Goal: Find specific page/section: Find specific page/section

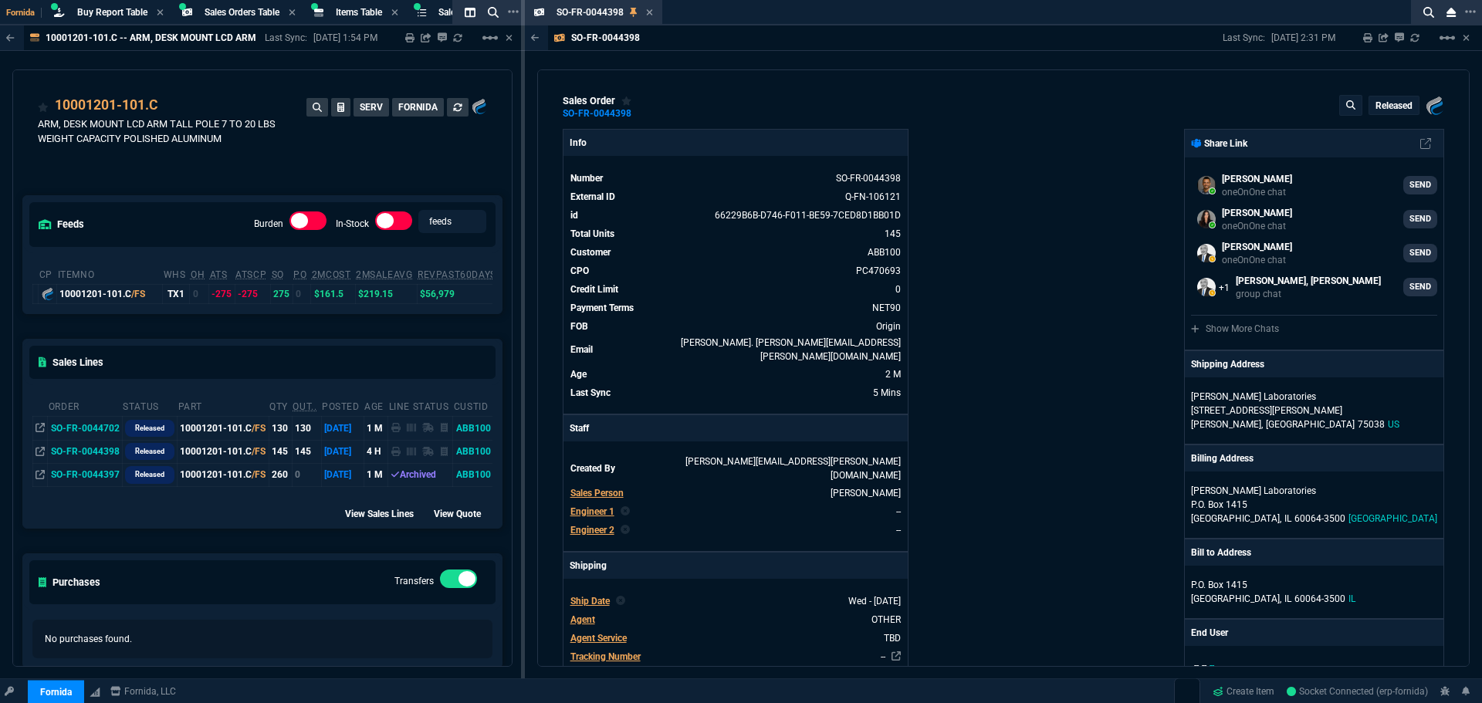
select select "9: OCAM"
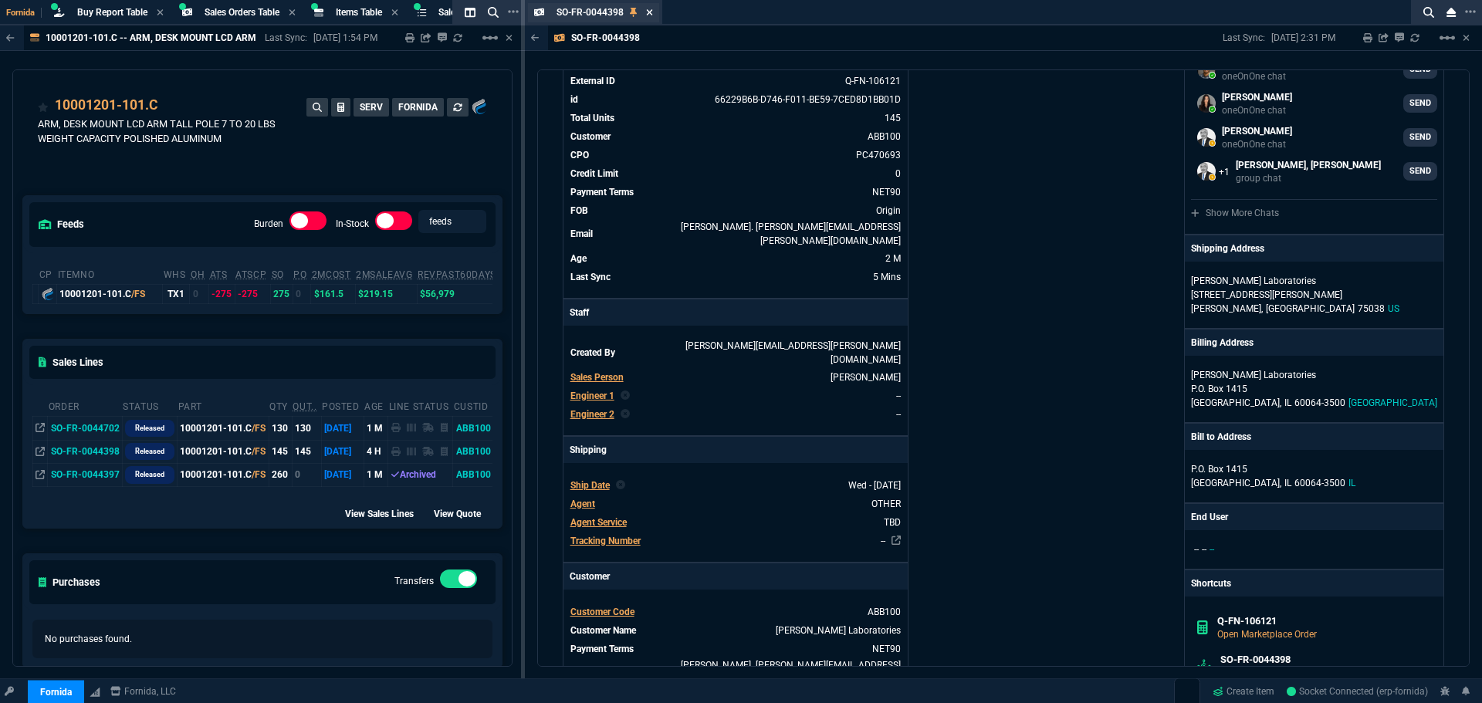
click at [648, 9] on icon at bounding box center [649, 12] width 7 height 9
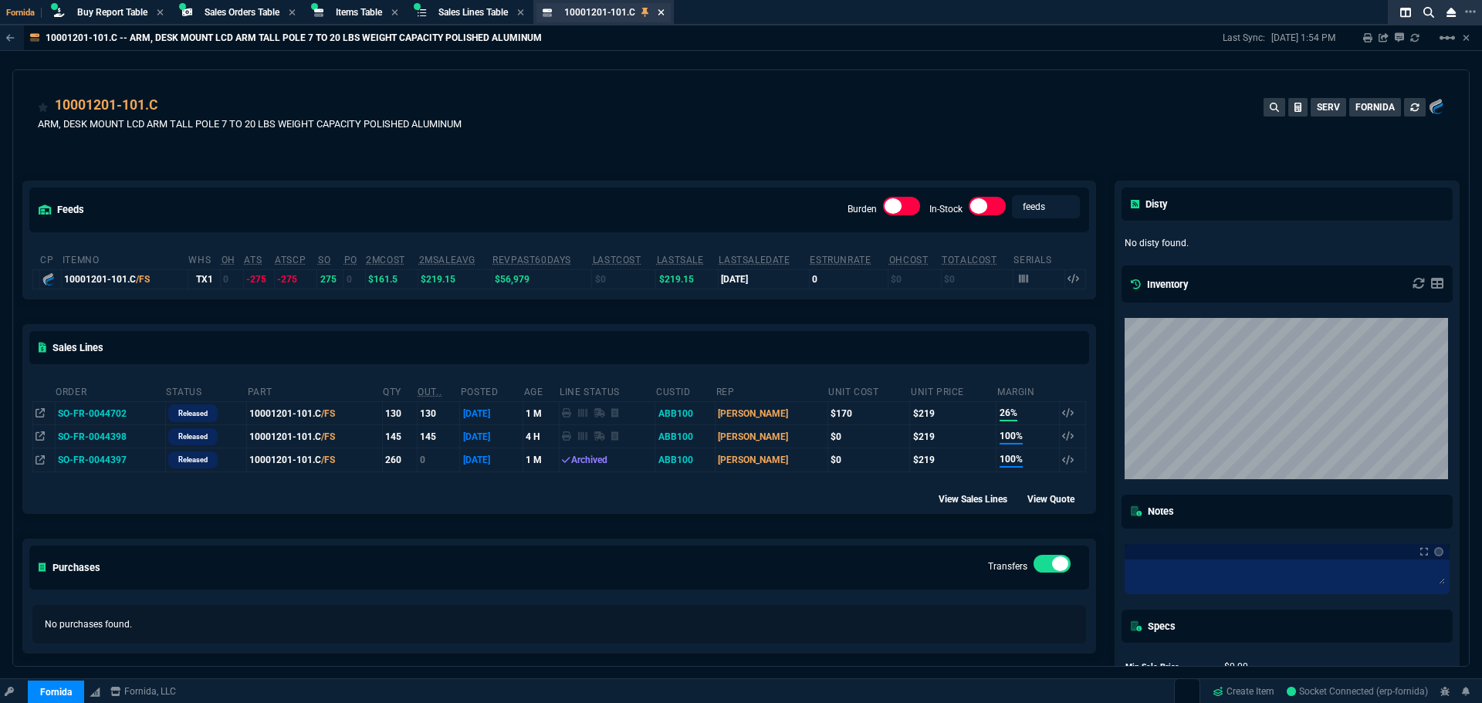
click at [665, 14] on icon at bounding box center [661, 12] width 7 height 9
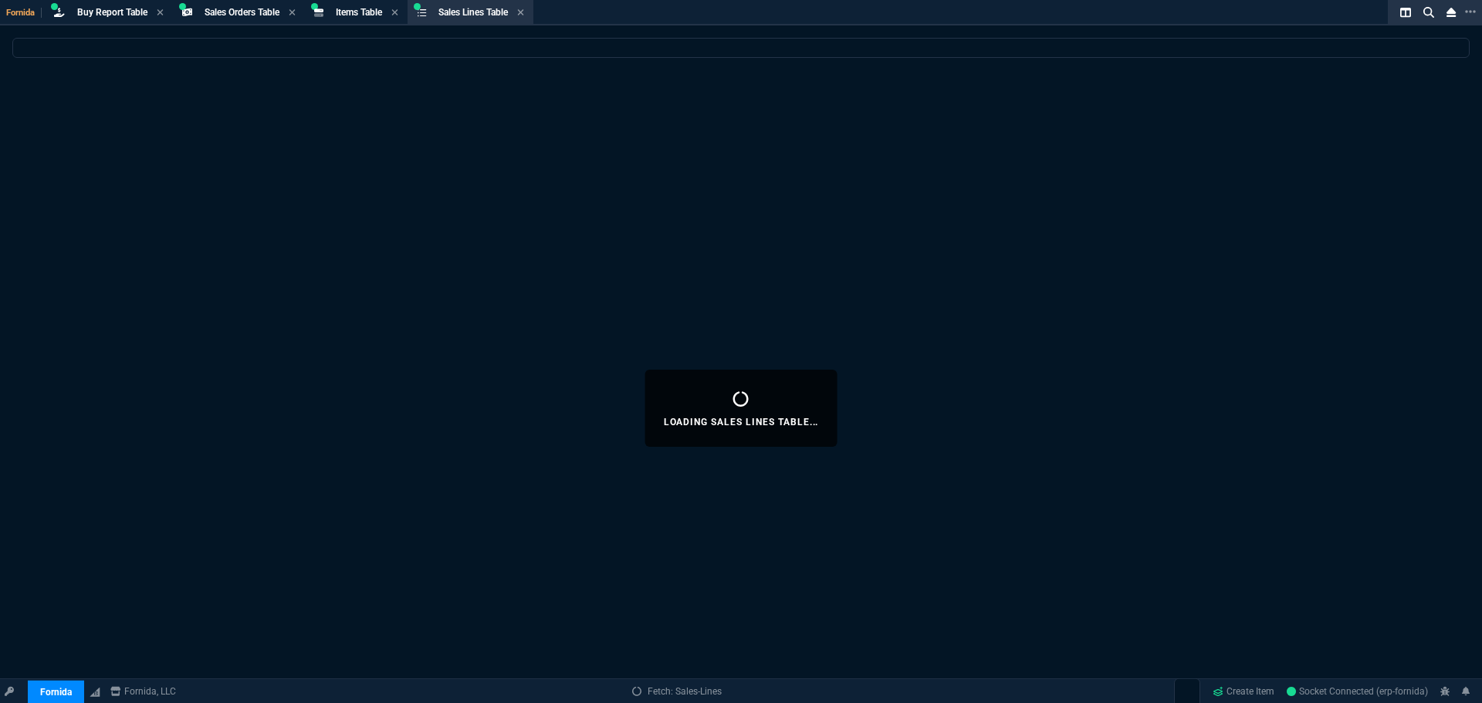
select select
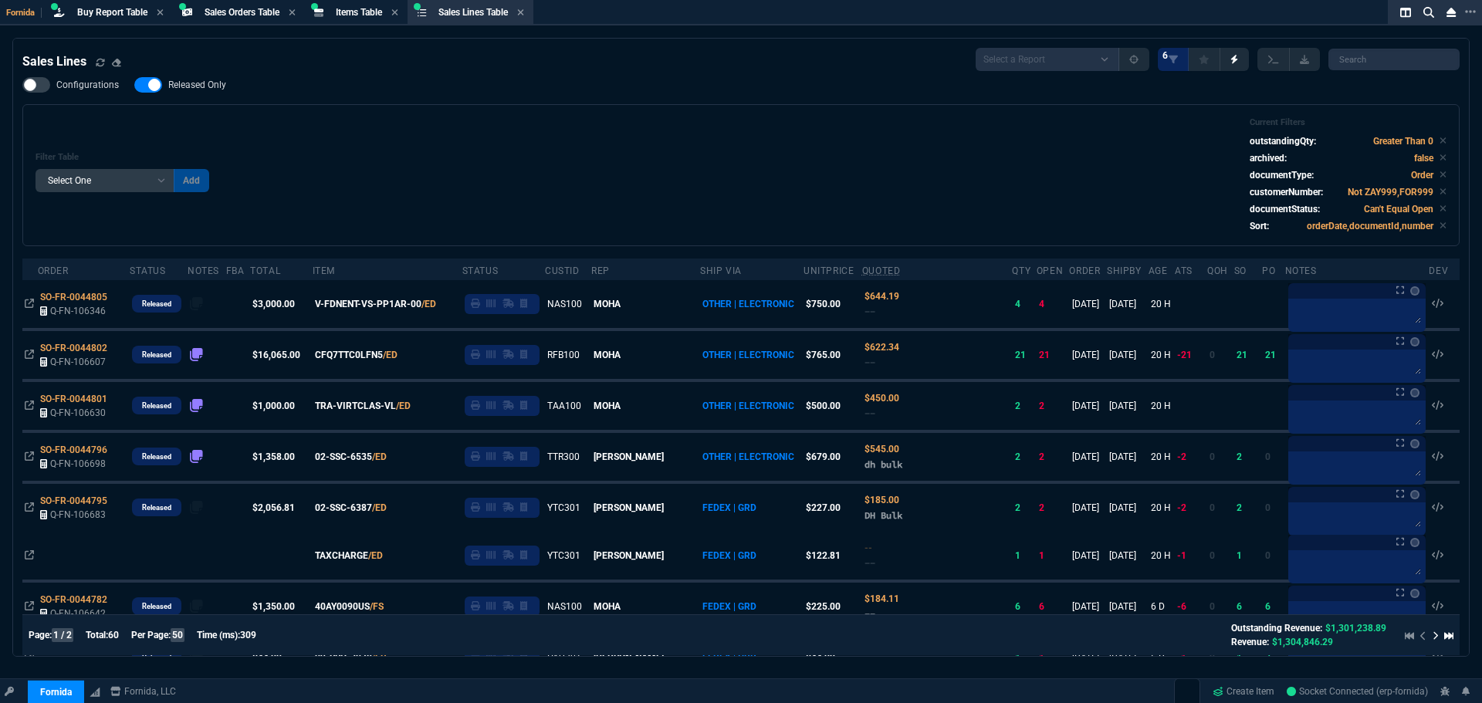
click at [367, 111] on div "Filter Table Select One Add Filter () Age () ATS () Cond (itemVariantCode) Cust…" at bounding box center [740, 175] width 1437 height 142
select select "29: OCAM"
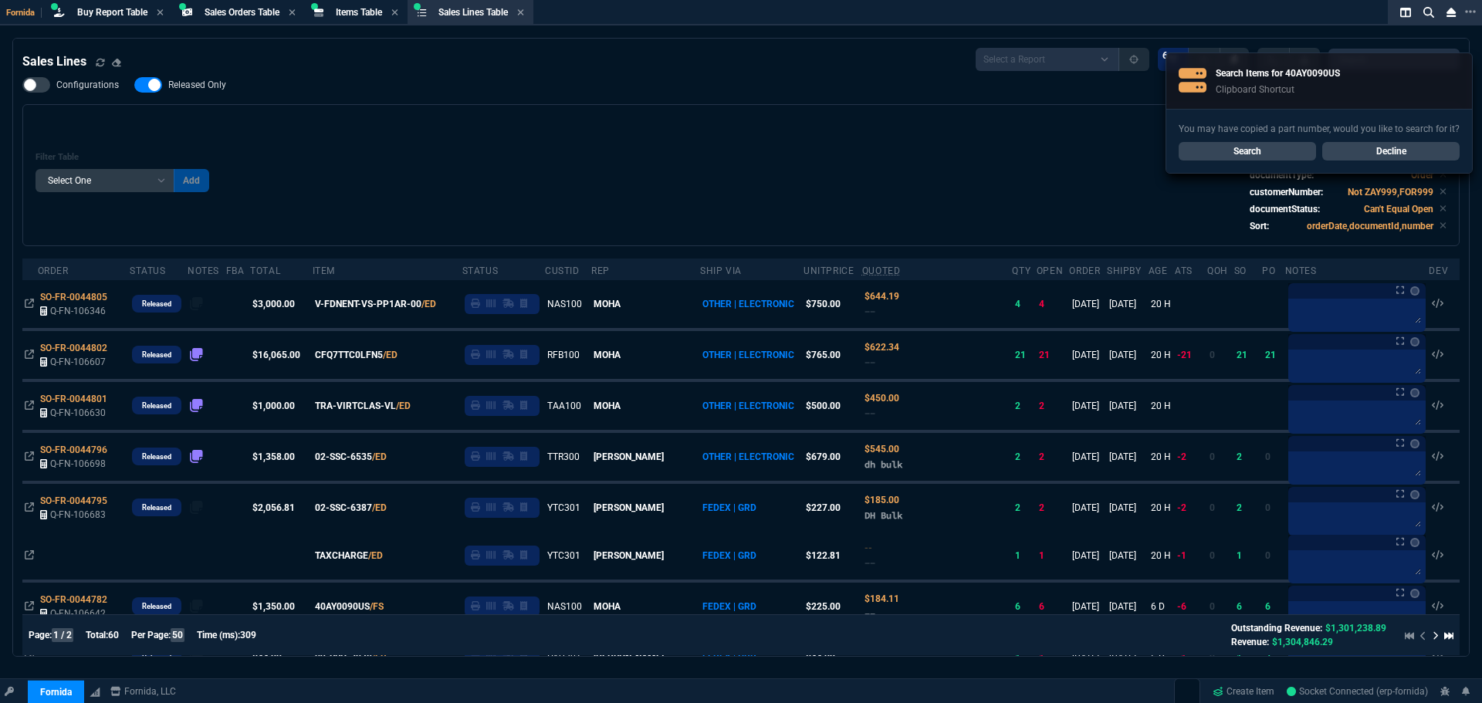
click at [1269, 151] on link "Search" at bounding box center [1247, 151] width 137 height 19
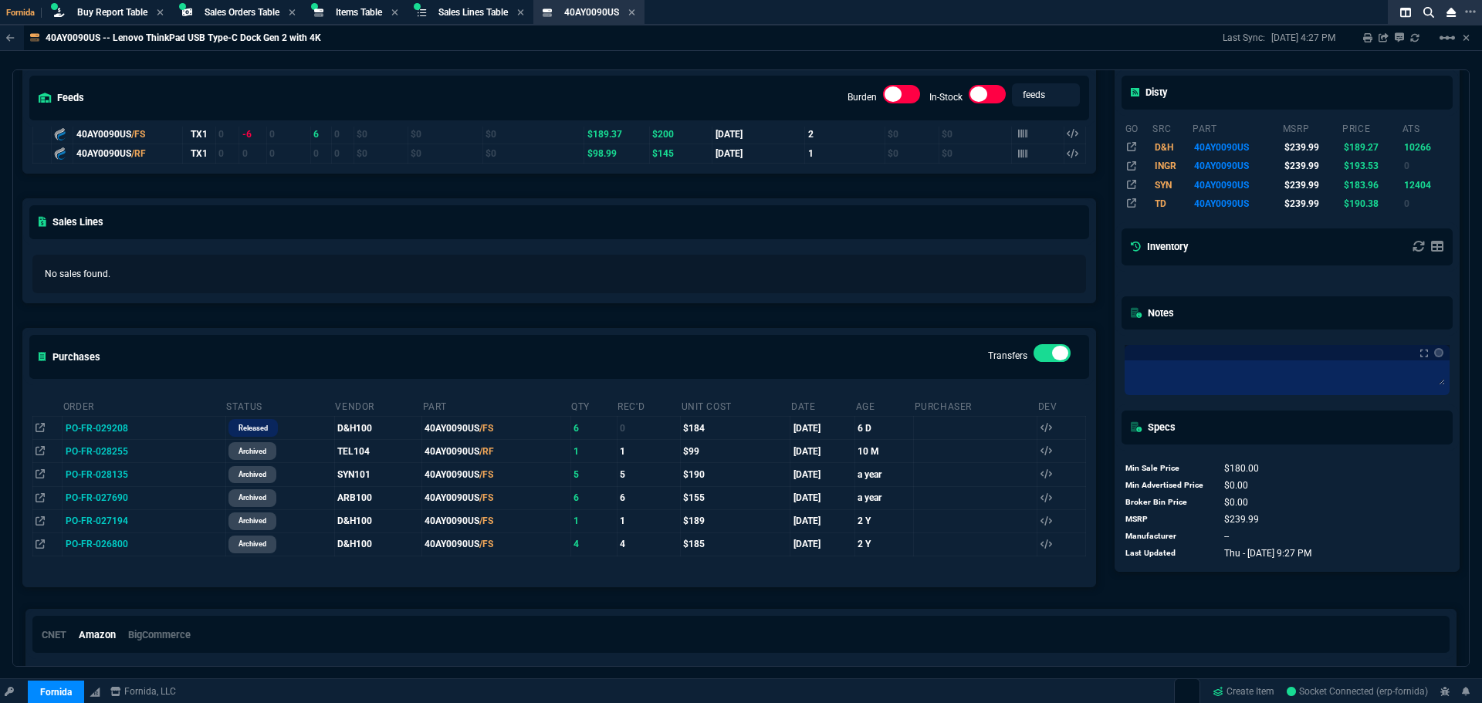
scroll to position [306, 0]
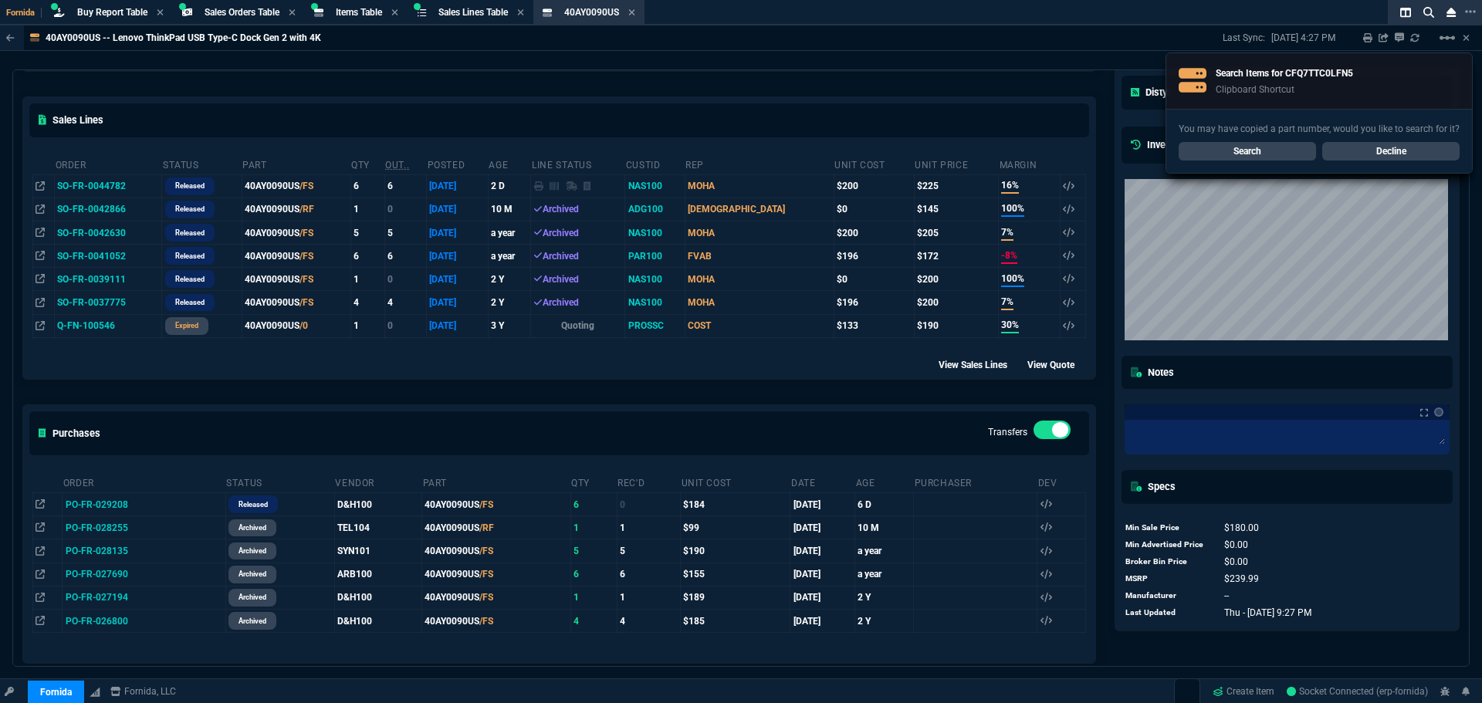
click at [1275, 159] on link "Search" at bounding box center [1247, 151] width 137 height 19
